Goal: Information Seeking & Learning: Learn about a topic

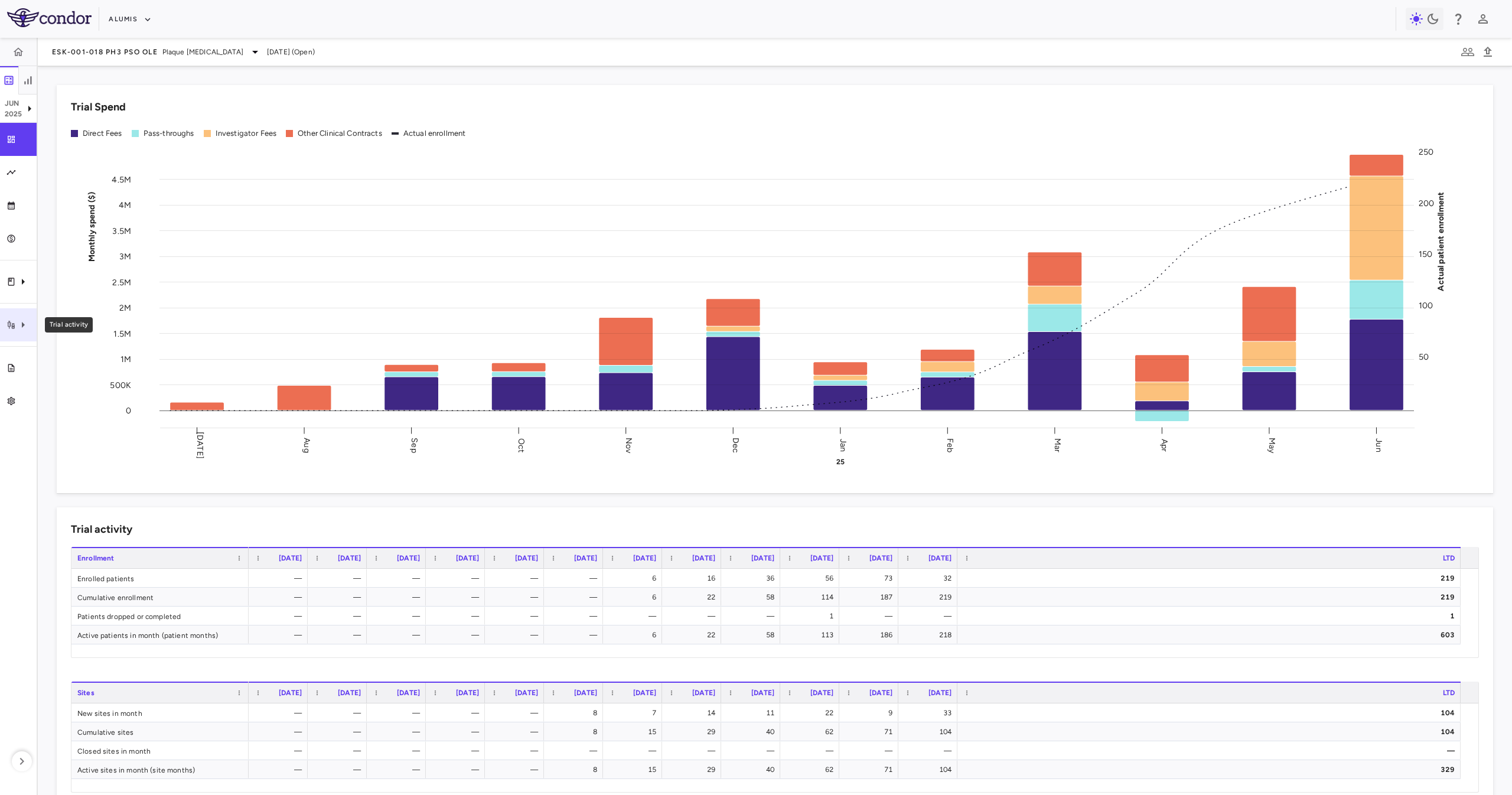
click at [22, 312] on div "Trial activity" at bounding box center [18, 325] width 37 height 33
click at [159, 354] on link "Site & lab cost matrix" at bounding box center [125, 360] width 177 height 19
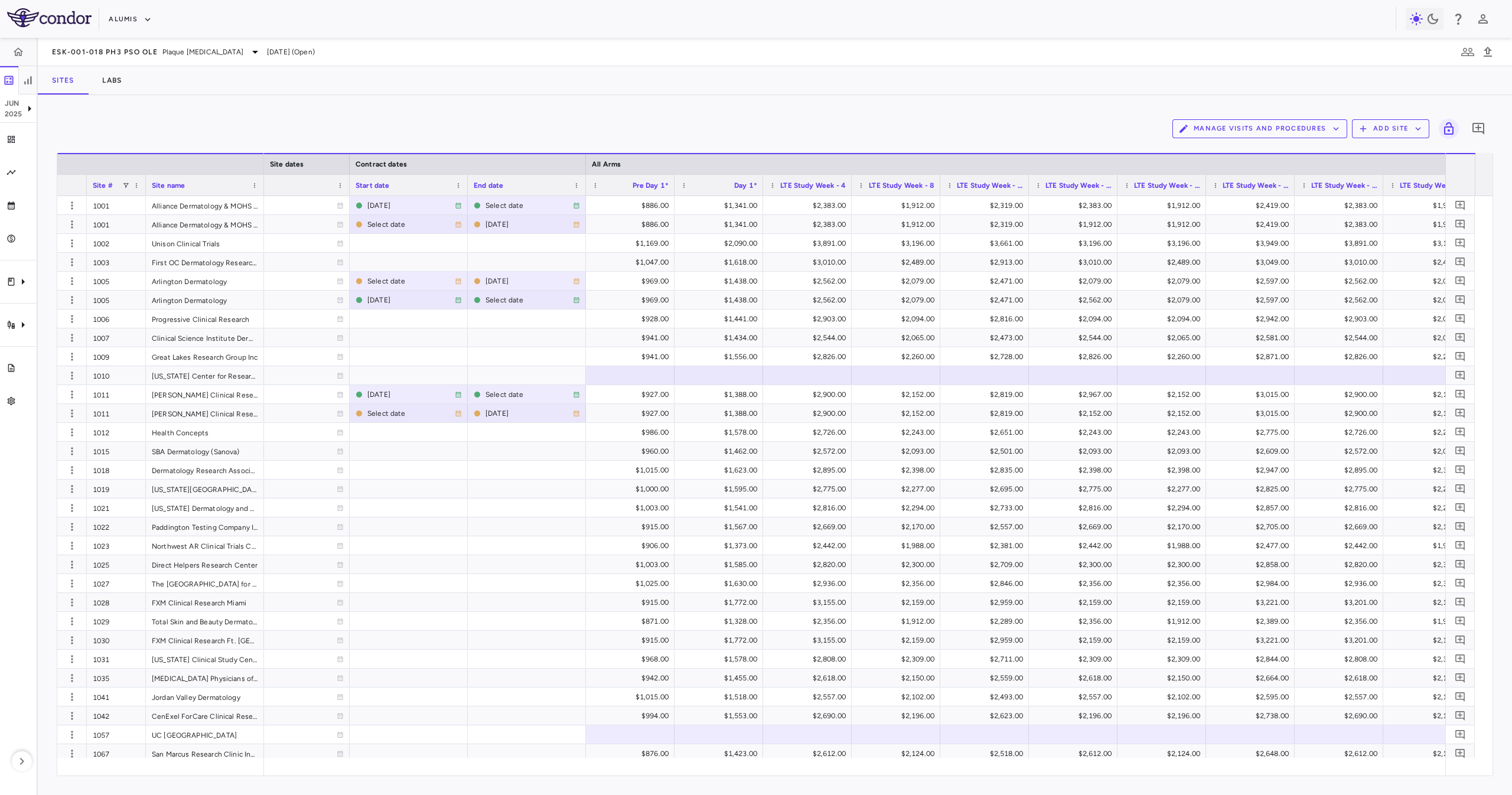
scroll to position [0, 1037]
